Goal: Use online tool/utility

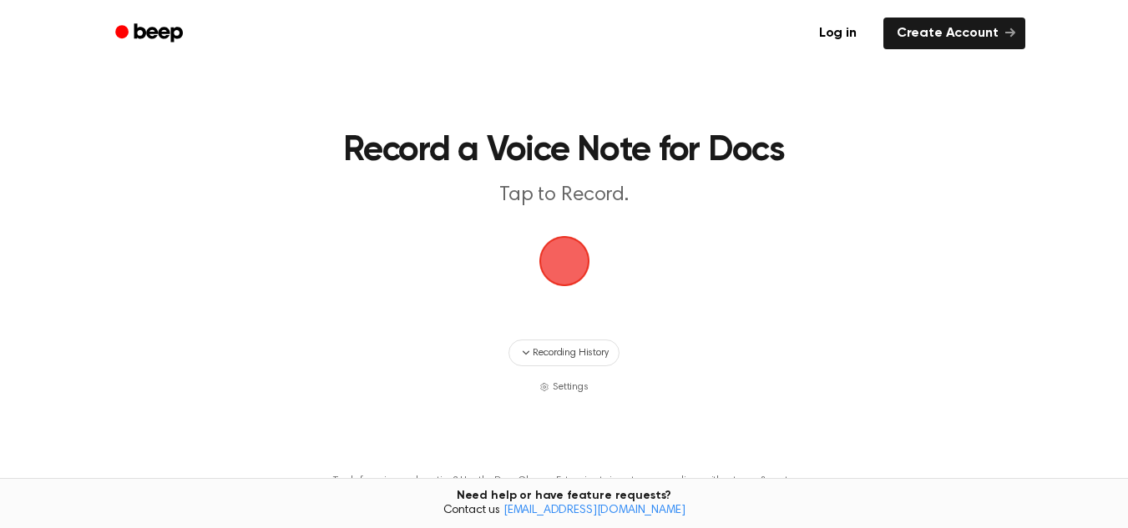
click at [578, 268] on span "button" at bounding box center [564, 261] width 47 height 47
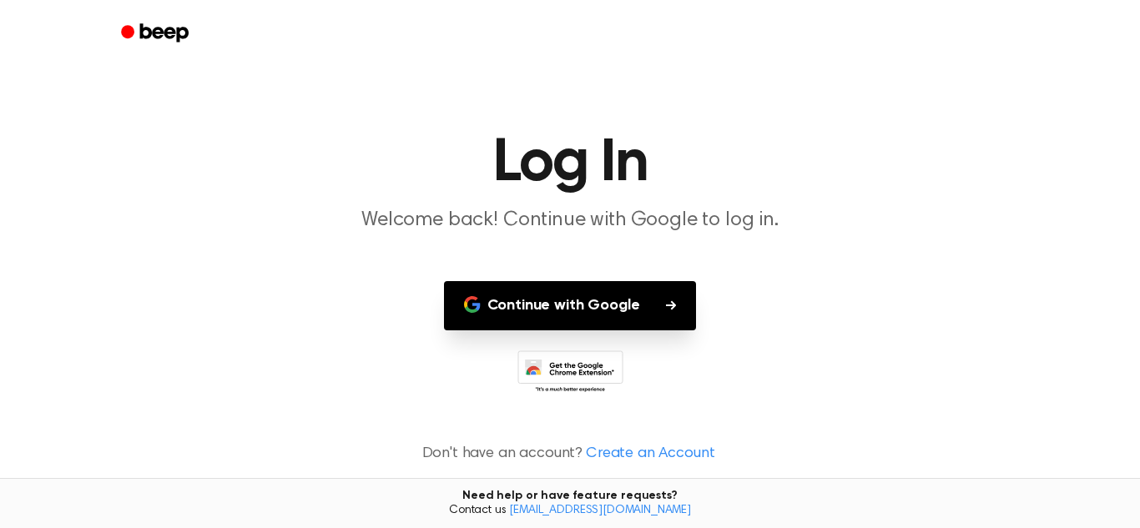
click at [682, 291] on button "Continue with Google" at bounding box center [570, 305] width 253 height 49
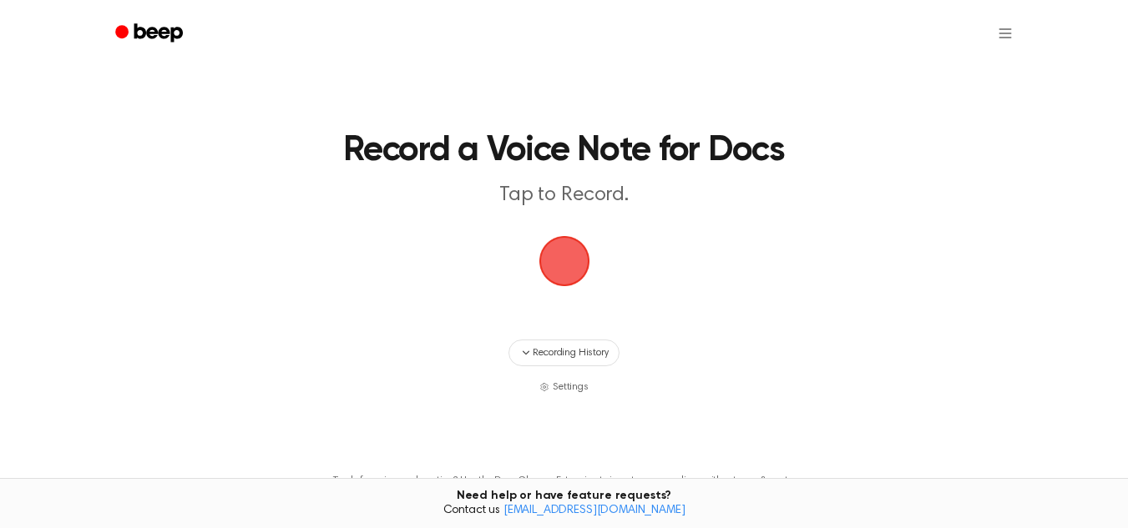
click at [563, 269] on span "button" at bounding box center [564, 261] width 64 height 64
click at [563, 269] on span "button" at bounding box center [564, 261] width 60 height 60
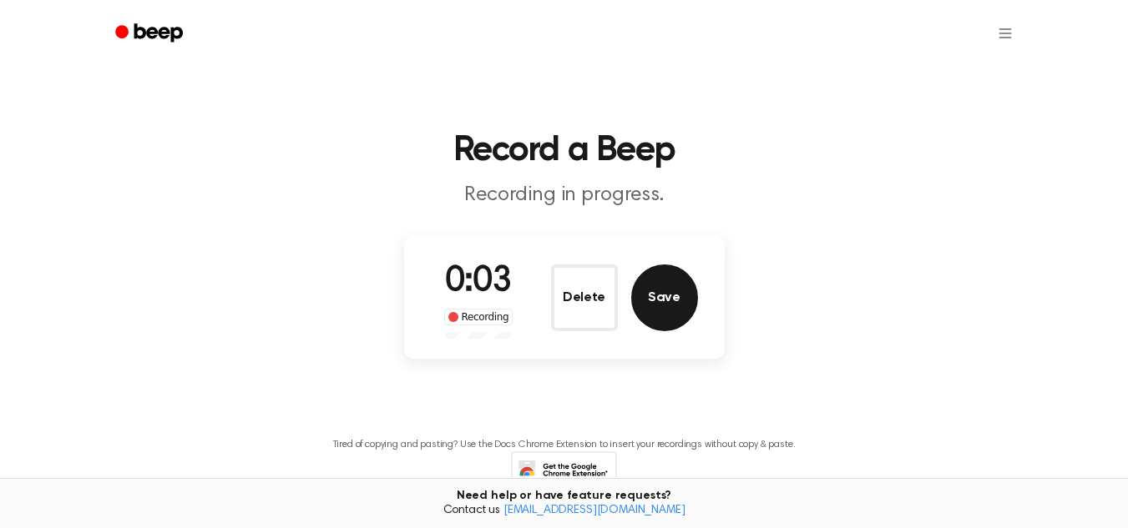
click at [669, 293] on button "Save" at bounding box center [664, 298] width 67 height 67
